Goal: Information Seeking & Learning: Learn about a topic

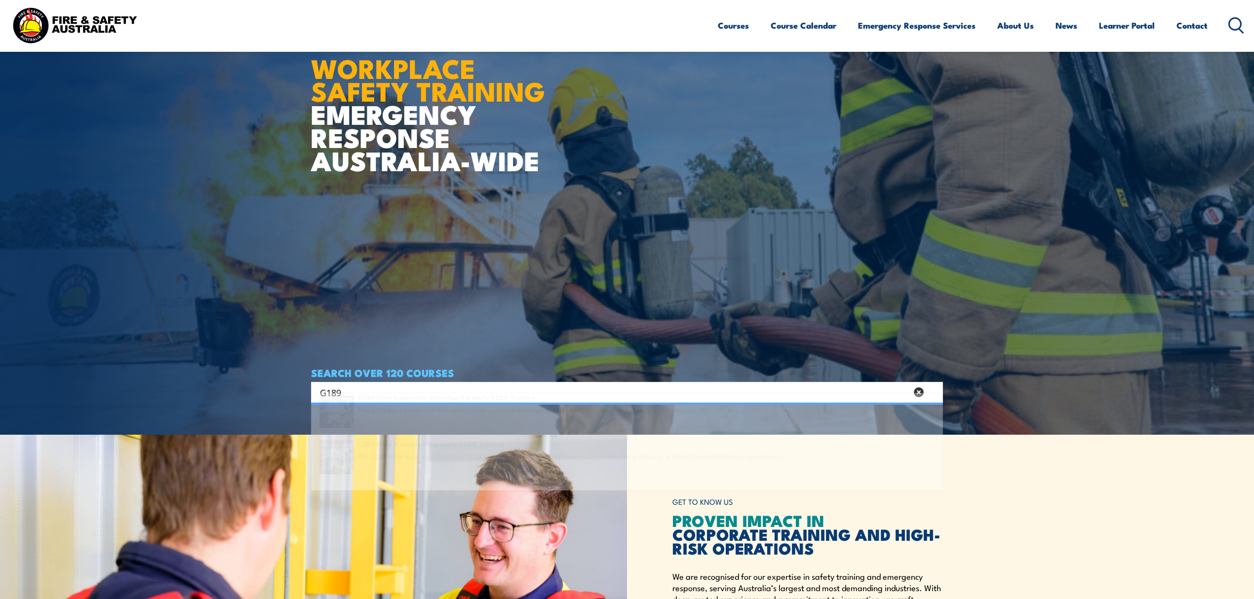
scroll to position [198, 0]
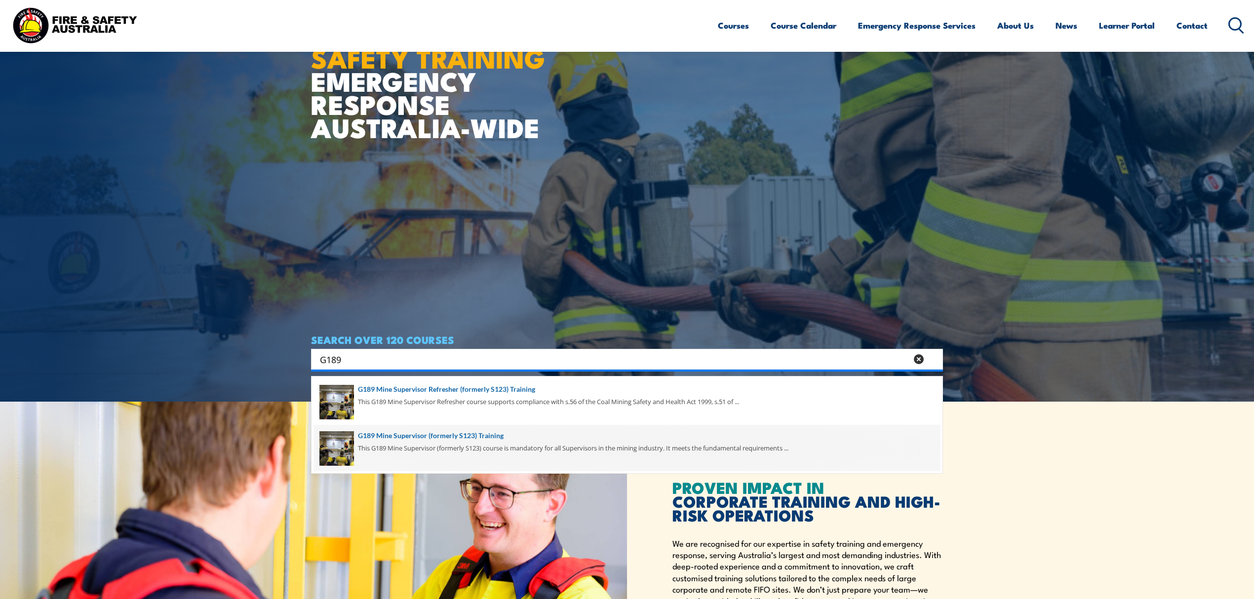
type input "G189"
click at [421, 444] on span at bounding box center [627, 448] width 626 height 46
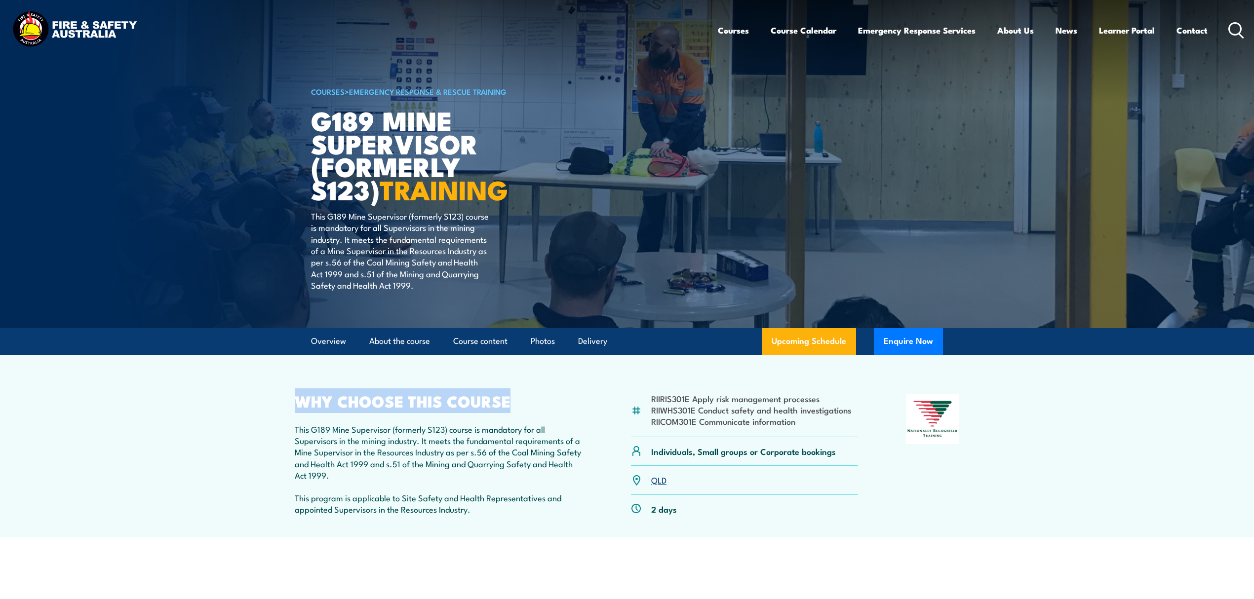
drag, startPoint x: 289, startPoint y: 399, endPoint x: 517, endPoint y: 399, distance: 227.2
click at [517, 399] on article "RIIRIS301E Apply risk management processes RIIWHS301E Conduct safety and health…" at bounding box center [626, 446] width 691 height 183
click at [517, 399] on h2 "WHY CHOOSE THIS COURSE" at bounding box center [439, 401] width 288 height 14
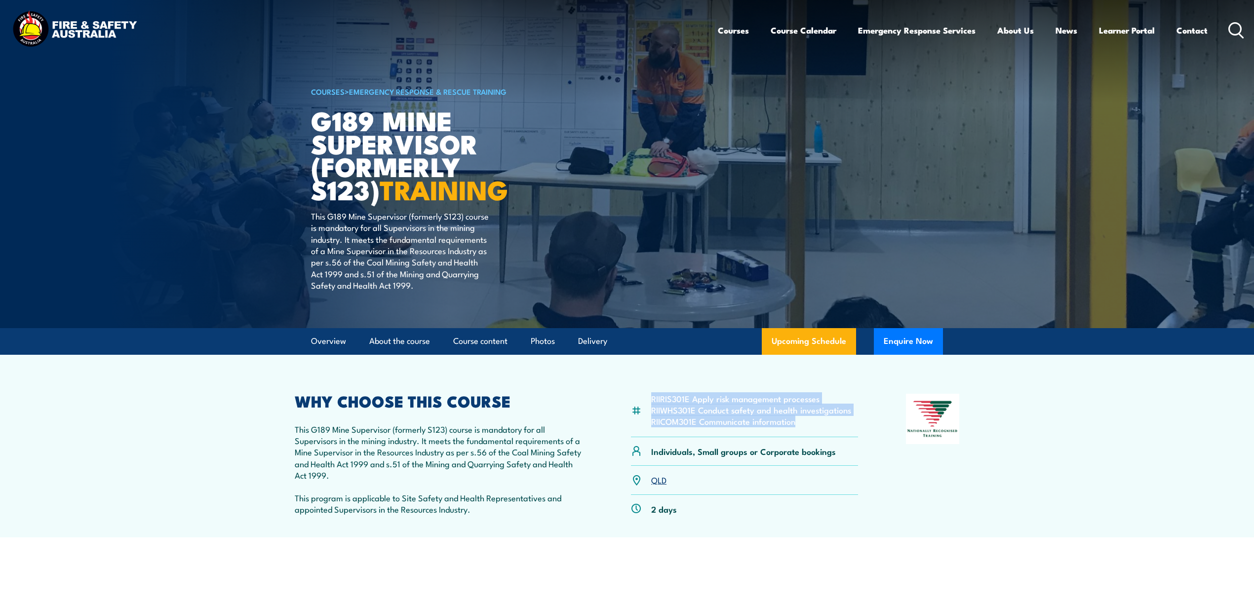
drag, startPoint x: 802, startPoint y: 426, endPoint x: 650, endPoint y: 400, distance: 154.7
click at [650, 400] on div "RIIRIS301E Apply risk management processes RIIWHS301E Conduct safety and health…" at bounding box center [744, 415] width 227 height 43
